Goal: Task Accomplishment & Management: Use online tool/utility

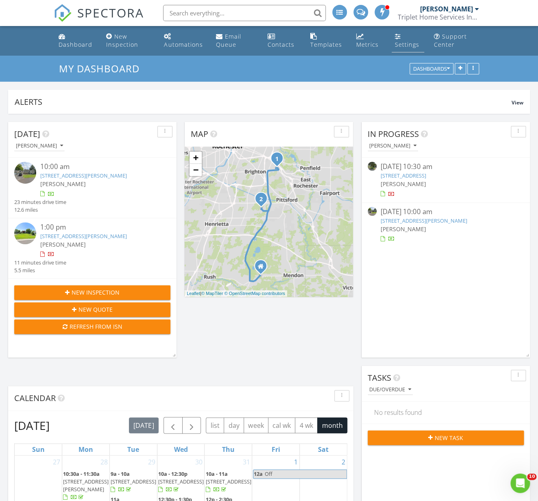
scroll to position [868, 544]
click at [418, 221] on link "[STREET_ADDRESS][PERSON_NAME]" at bounding box center [423, 220] width 87 height 7
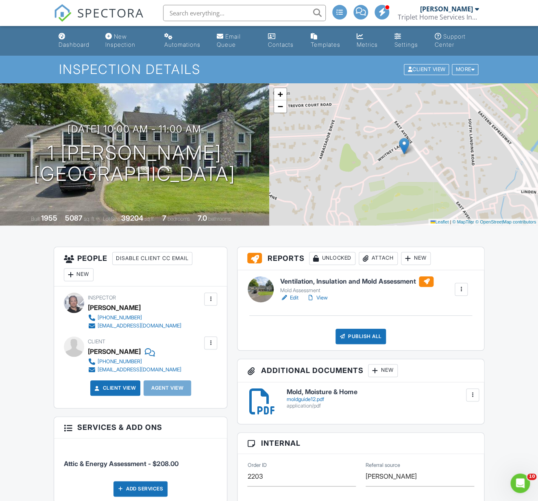
click at [358, 335] on div "Publish All" at bounding box center [360, 336] width 51 height 15
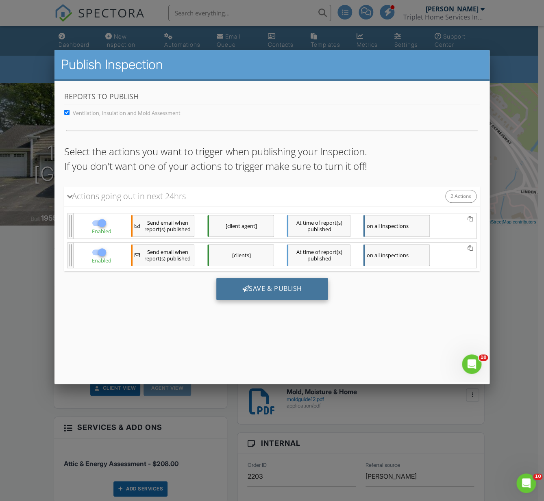
click at [270, 288] on div "Save & Publish" at bounding box center [272, 289] width 112 height 22
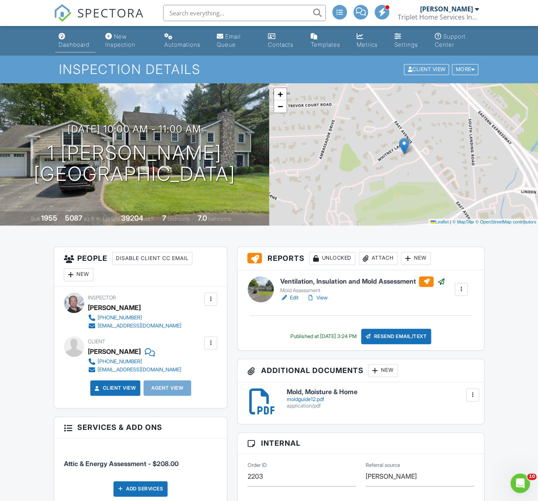
click at [78, 46] on div "Dashboard" at bounding box center [74, 44] width 31 height 7
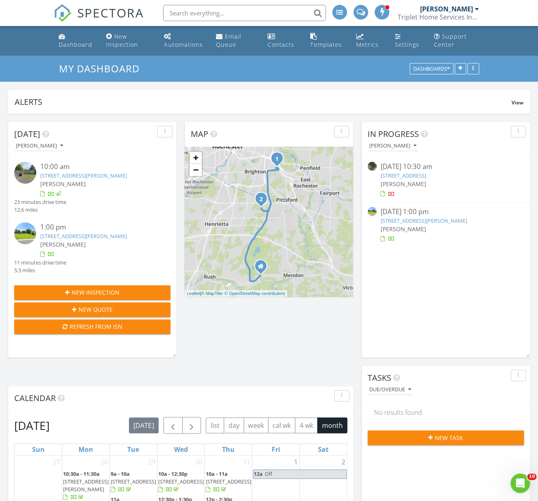
click at [416, 221] on link "[STREET_ADDRESS][PERSON_NAME]" at bounding box center [423, 220] width 87 height 7
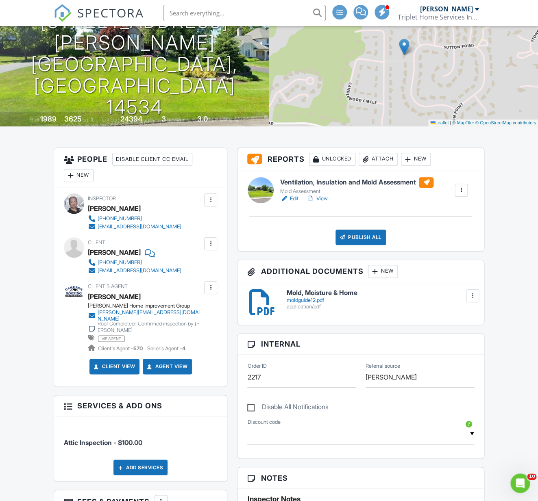
click at [295, 200] on link "Edit" at bounding box center [289, 199] width 18 height 8
